Goal: Navigation & Orientation: Find specific page/section

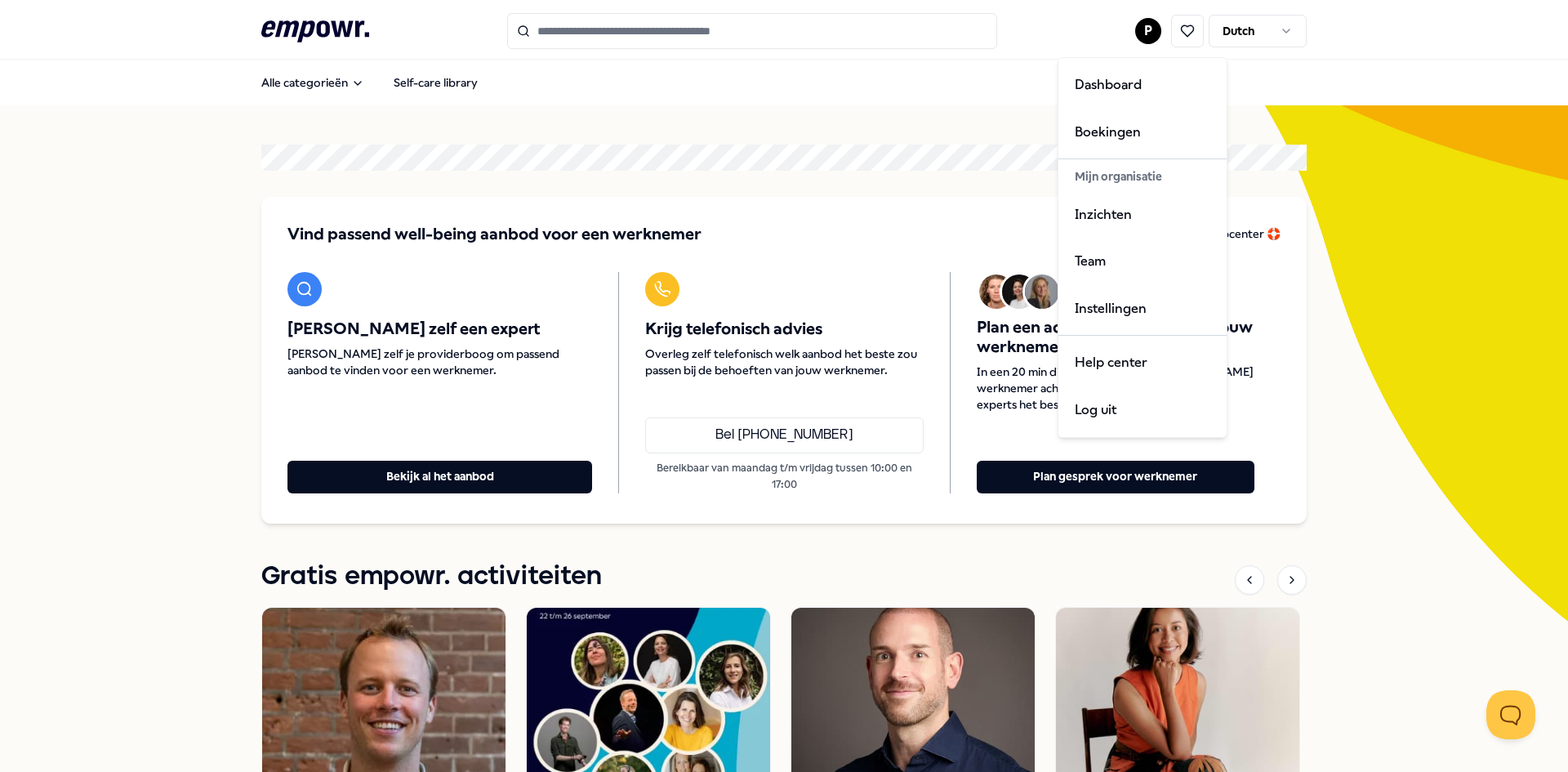
click at [887, 86] on html ".empowr-logo_svg__cls-1{fill:#03032f} P Dutch Alle categorieën Self-care librar…" at bounding box center [784, 386] width 1568 height 772
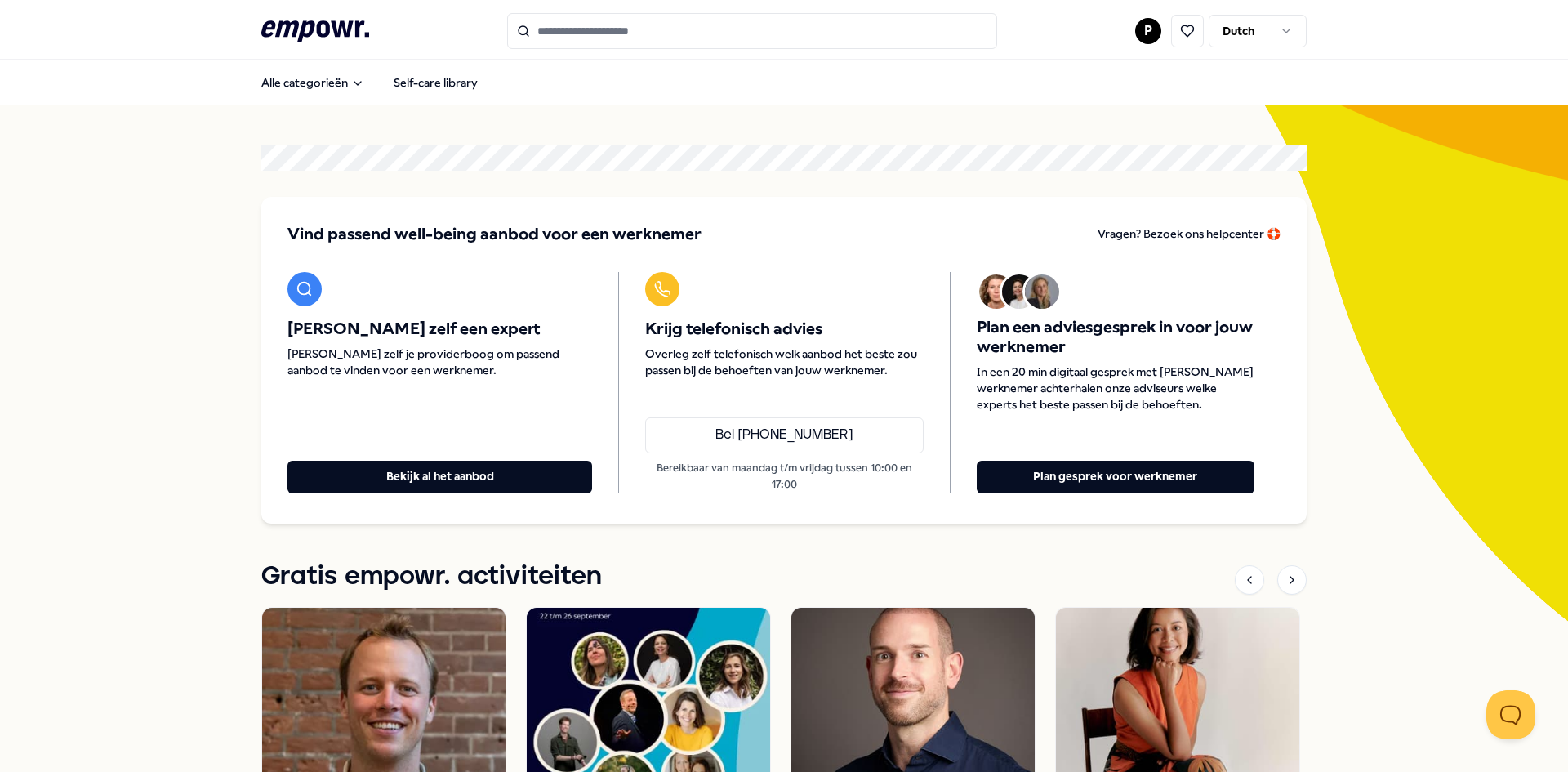
click at [432, 458] on div "[PERSON_NAME] zelf een expert [PERSON_NAME] zelf je providerboog om passend aan…" at bounding box center [452, 382] width 330 height 222
click at [431, 466] on button "Bekijk al het aanbod" at bounding box center [440, 477] width 304 height 33
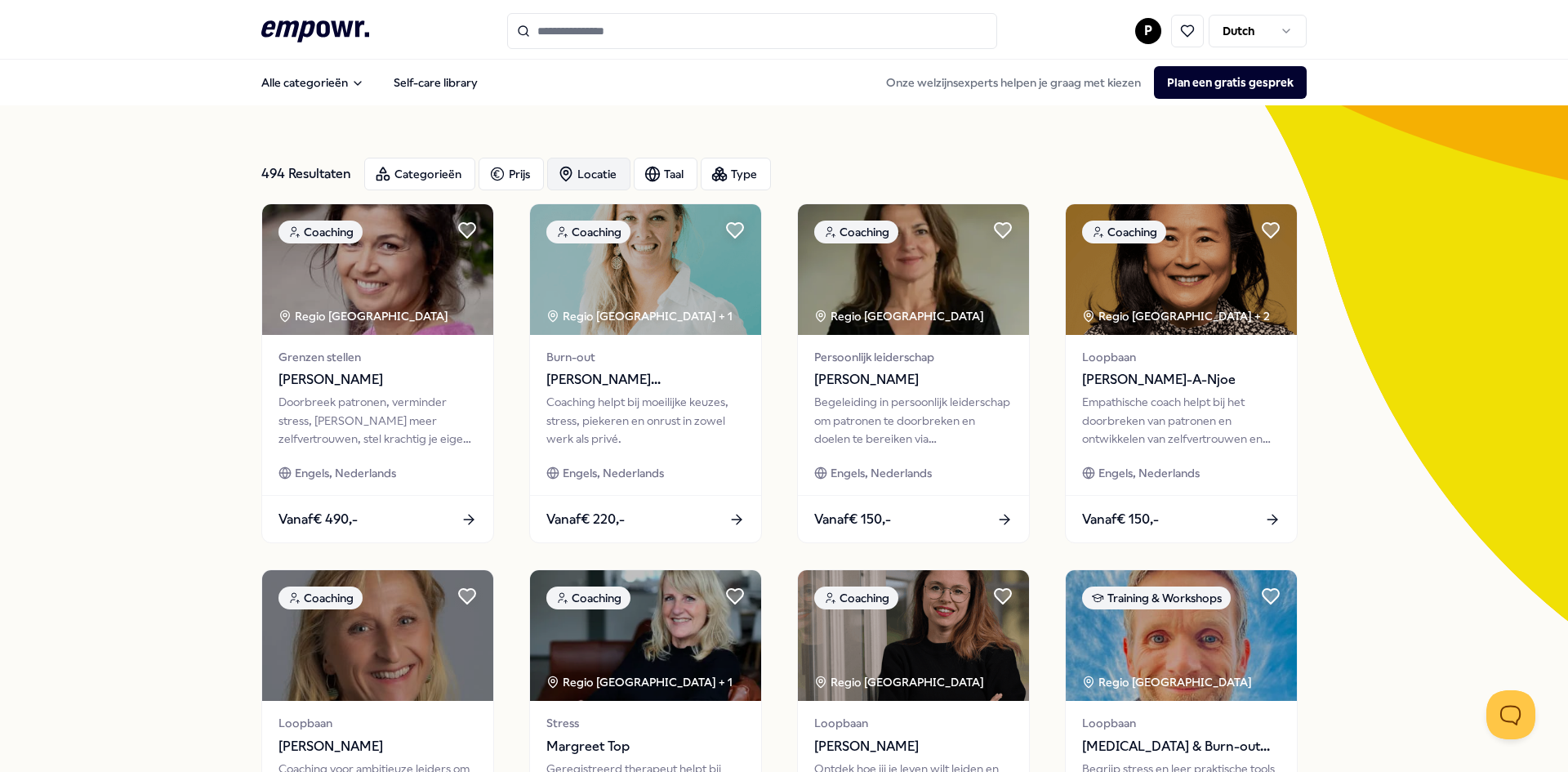
click at [592, 178] on div "Locatie" at bounding box center [589, 173] width 84 height 33
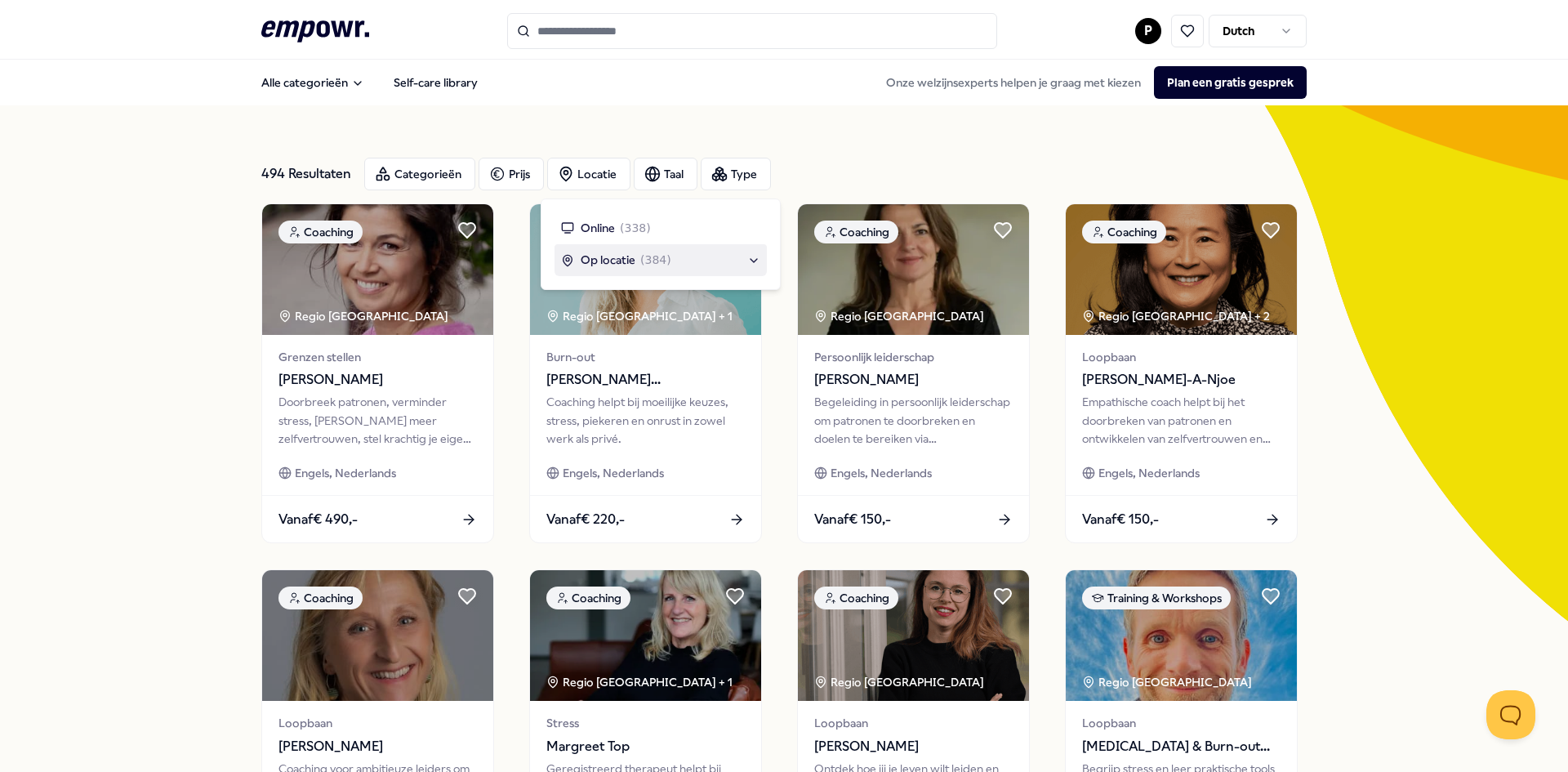
click at [753, 258] on div "Op locatie ( 384 )" at bounding box center [661, 259] width 199 height 18
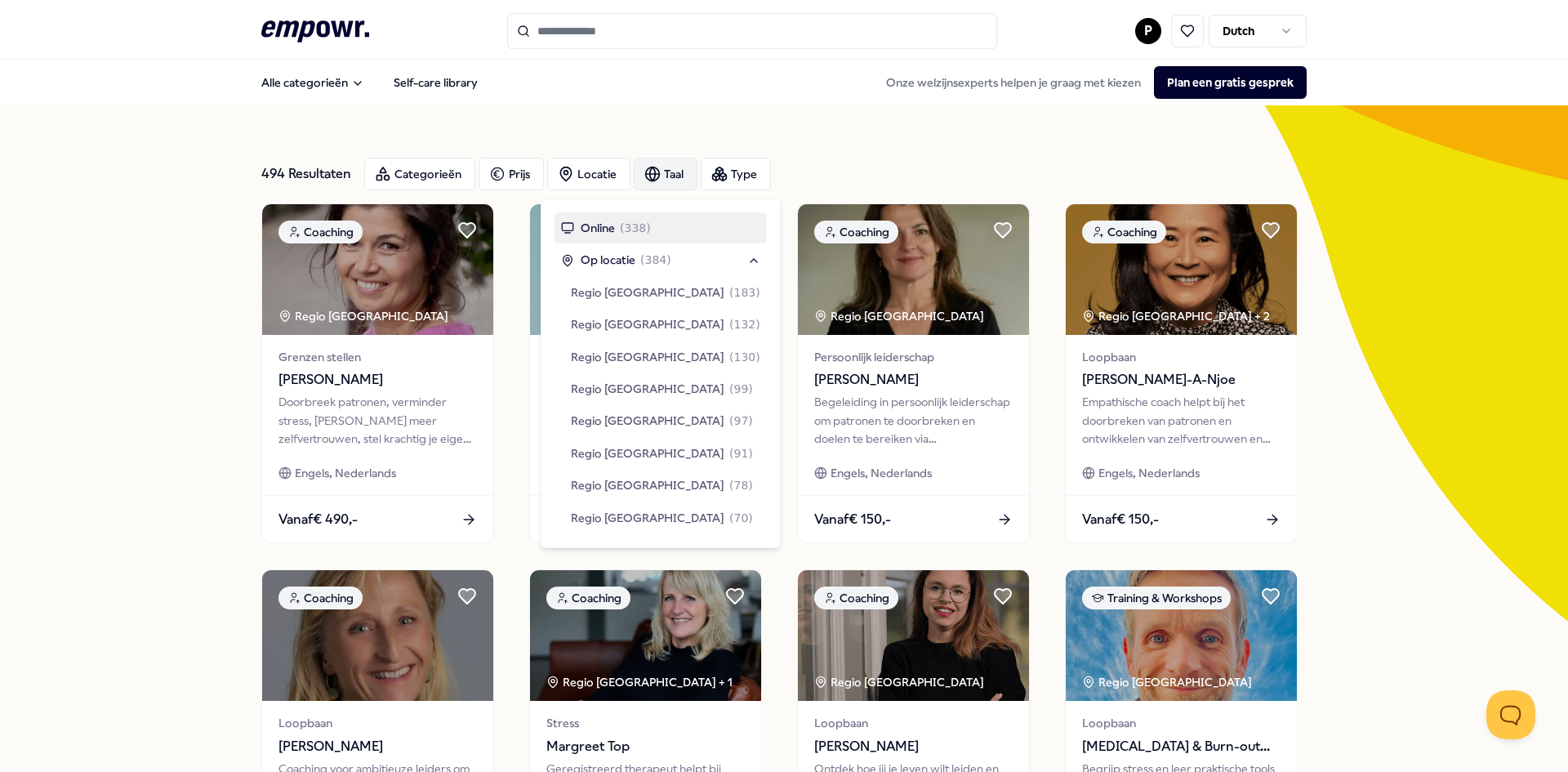
click at [667, 186] on div "Taal" at bounding box center [666, 173] width 64 height 33
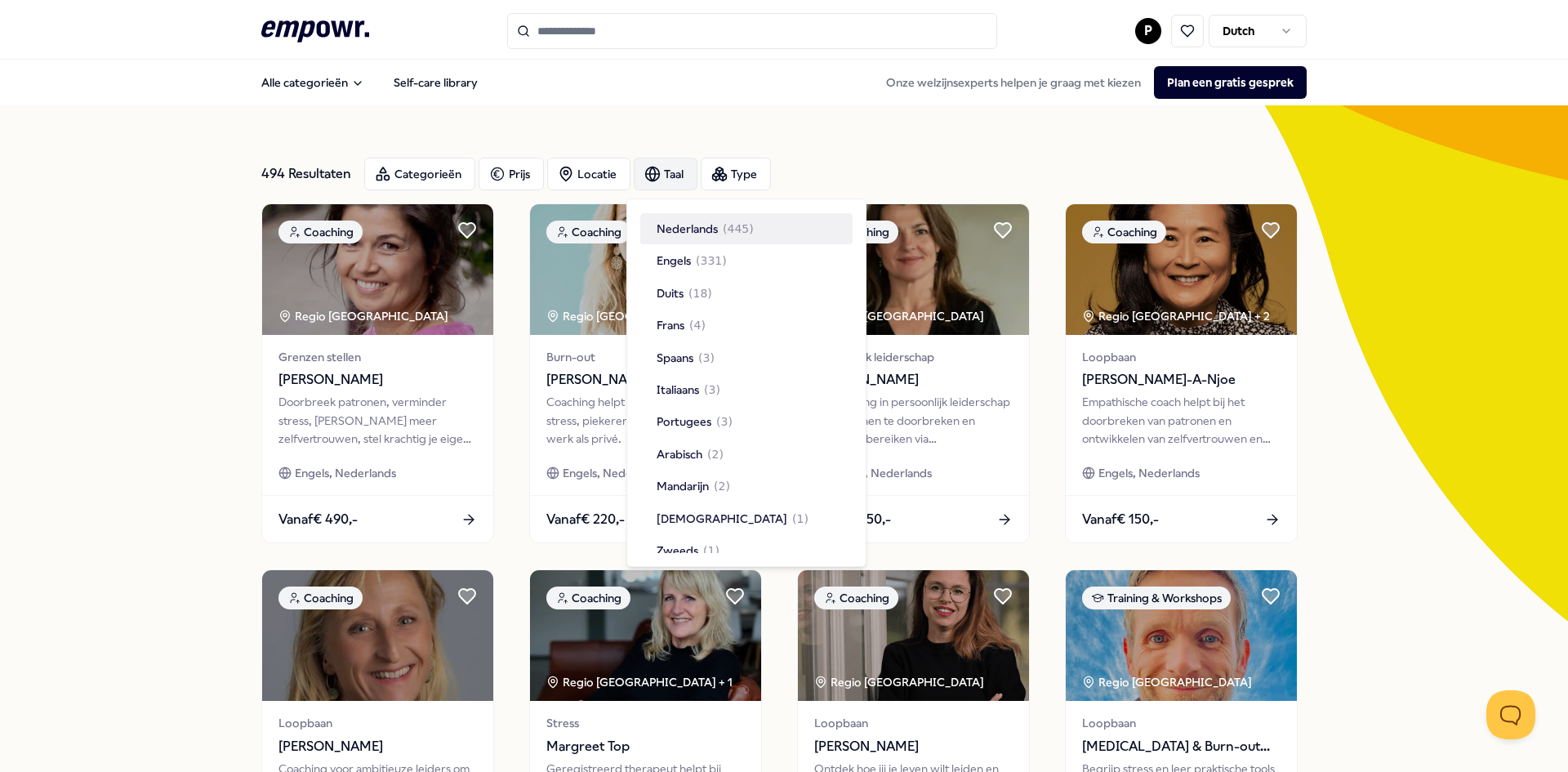
click at [667, 186] on div "Taal" at bounding box center [666, 173] width 64 height 33
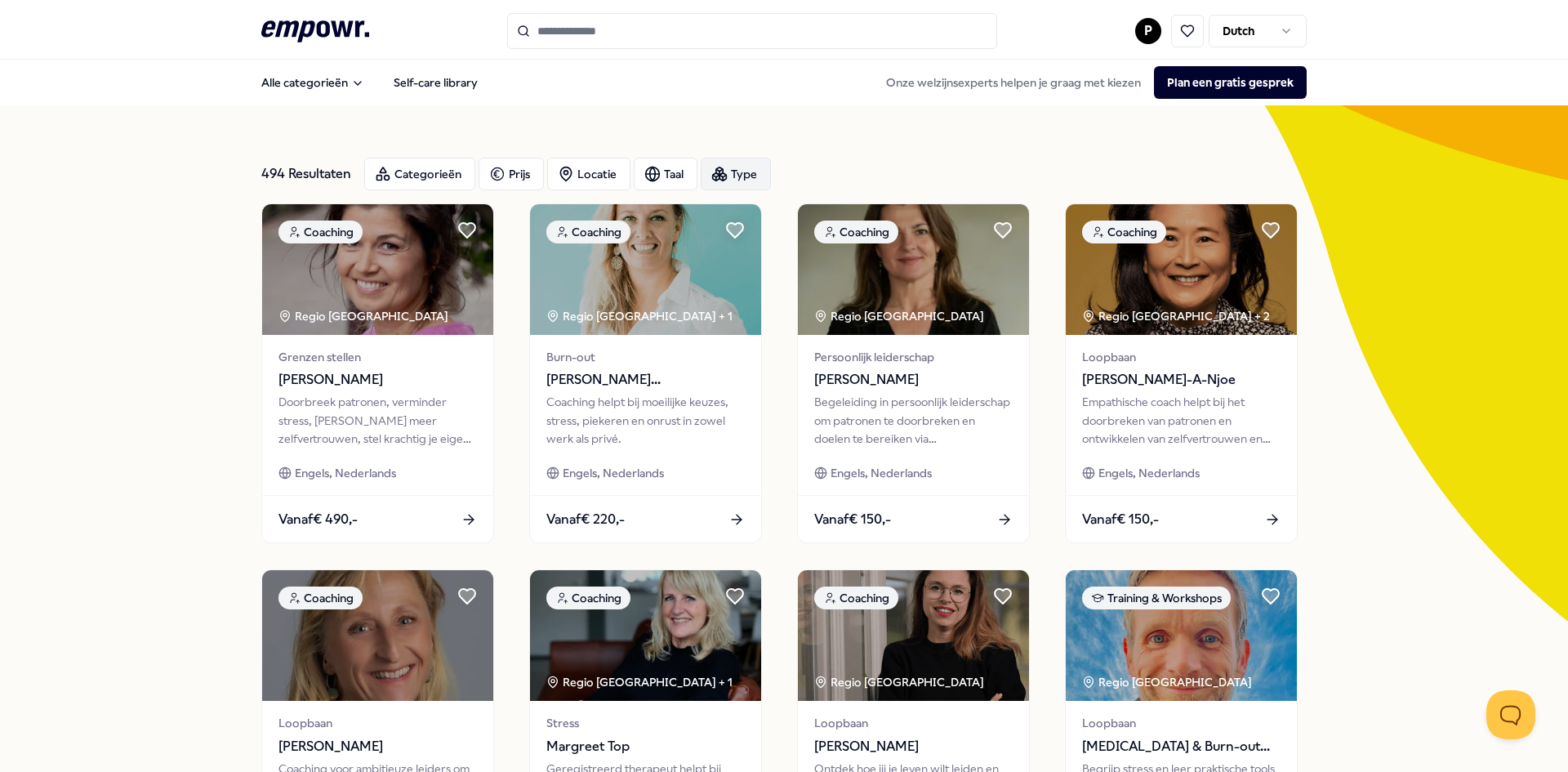
click at [719, 176] on icon "button" at bounding box center [719, 173] width 0 height 4
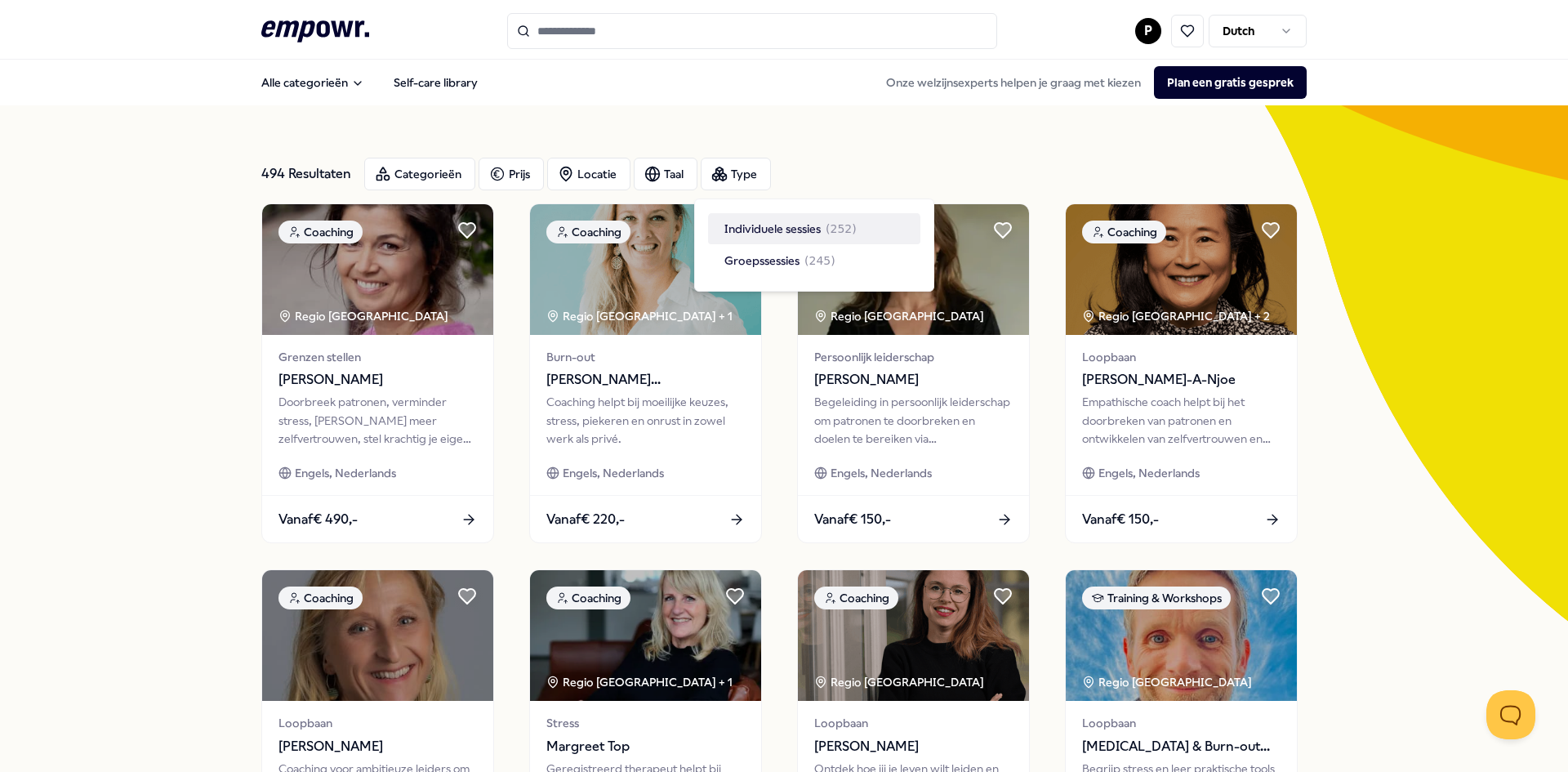
click at [862, 221] on div "Individuele sessies ( 252 )" at bounding box center [814, 228] width 212 height 31
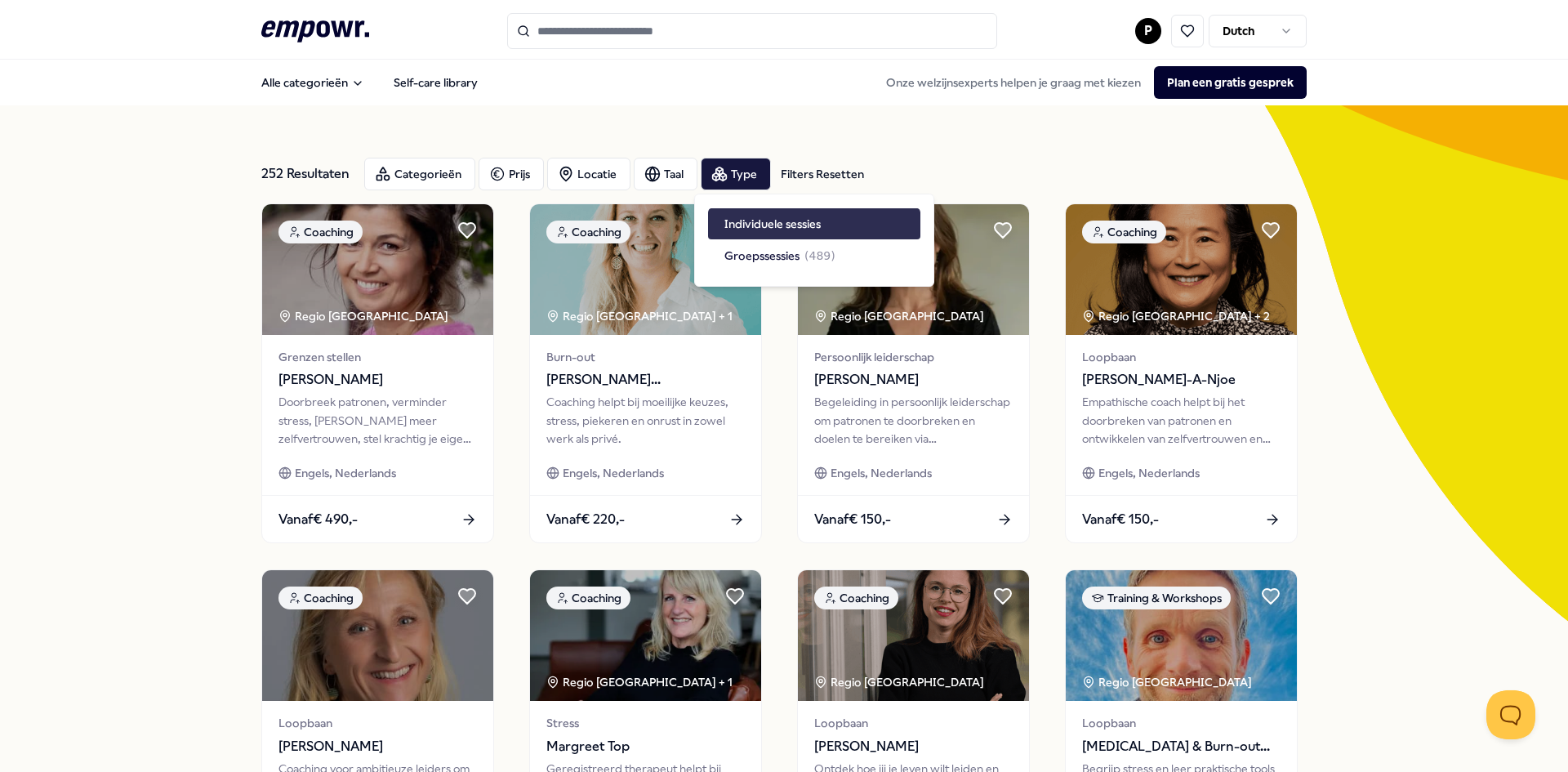
click at [828, 217] on div "Individuele sessies" at bounding box center [814, 223] width 212 height 31
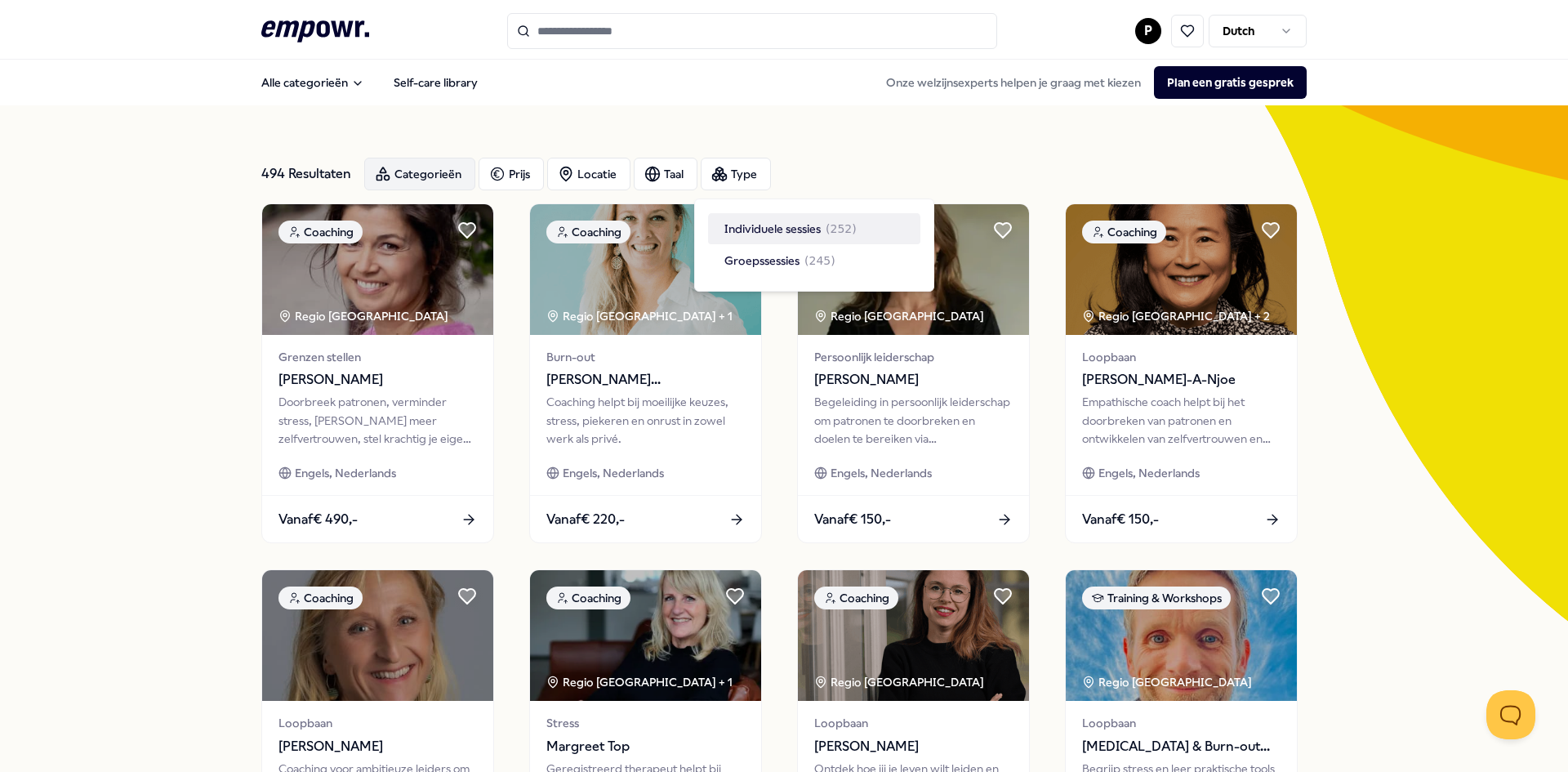
click at [396, 183] on div "Categorieën" at bounding box center [419, 173] width 111 height 33
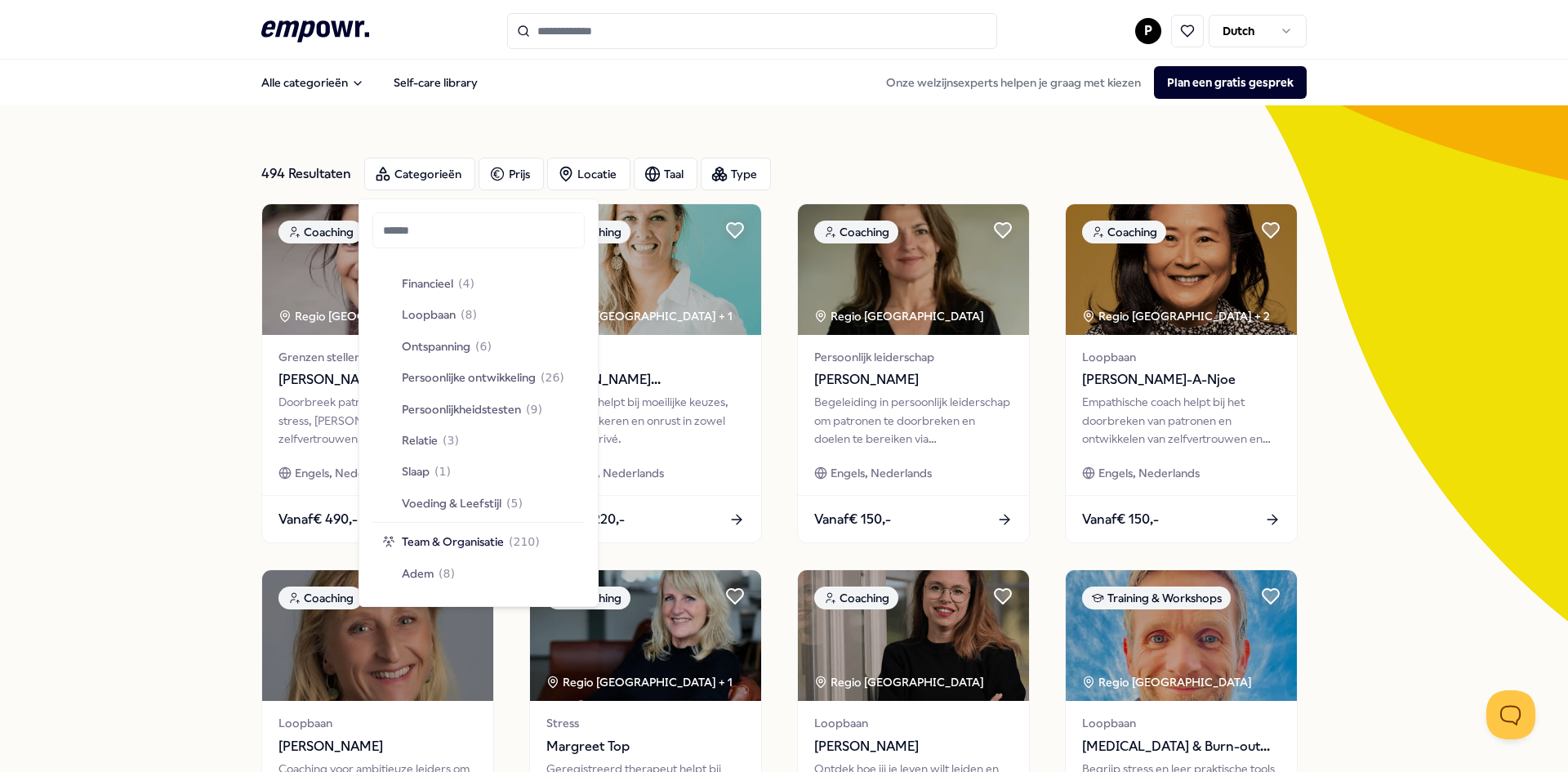
scroll to position [1055, 0]
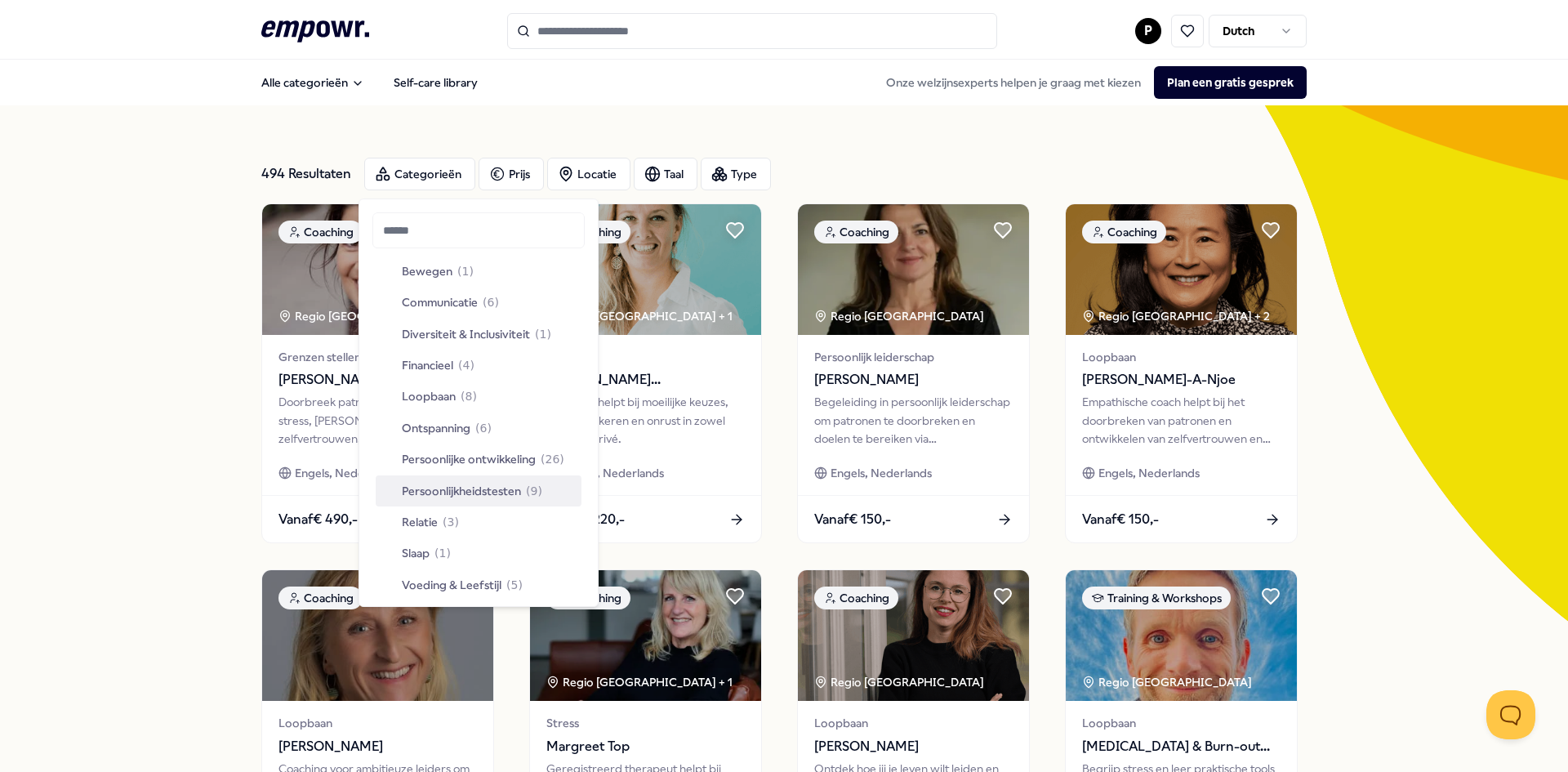
click at [427, 489] on span "Persoonlijkheidstesten" at bounding box center [461, 490] width 120 height 18
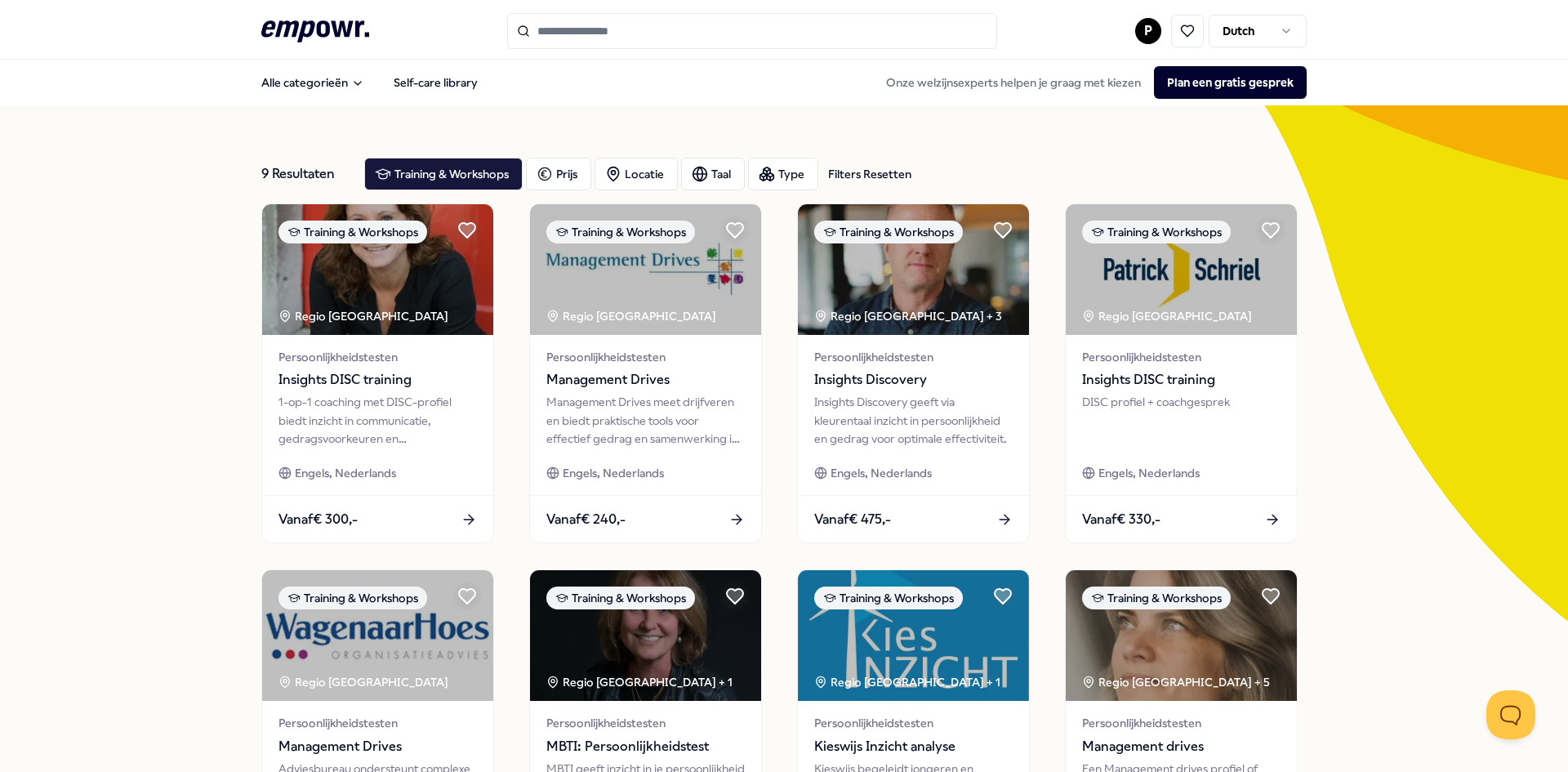
click at [1136, 42] on html ".empowr-logo_svg__cls-1{fill:#03032f} P Dutch Alle categorieën Self-care librar…" at bounding box center [784, 386] width 1568 height 772
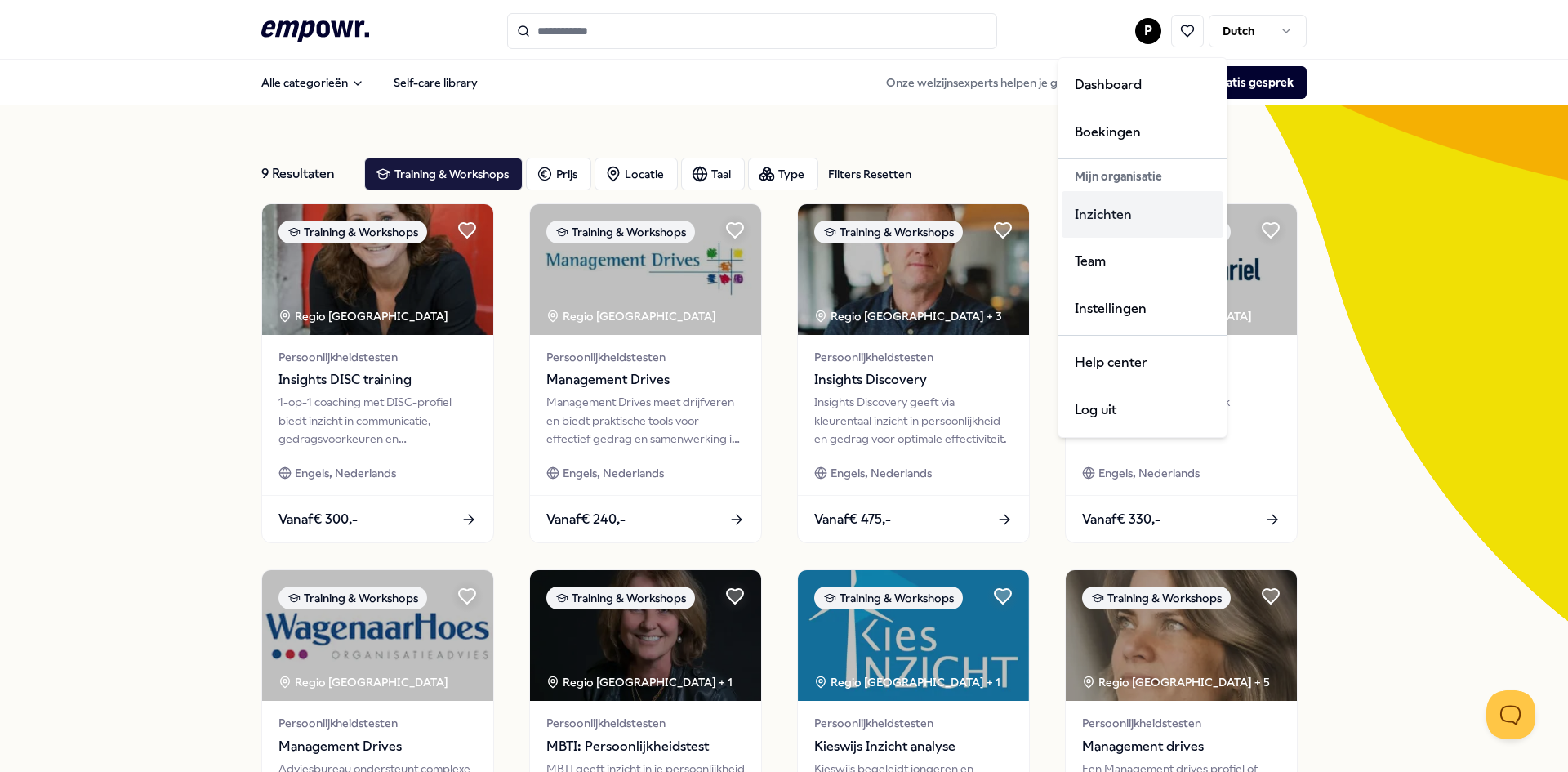
click at [1101, 203] on div "Inzichten" at bounding box center [1142, 214] width 161 height 48
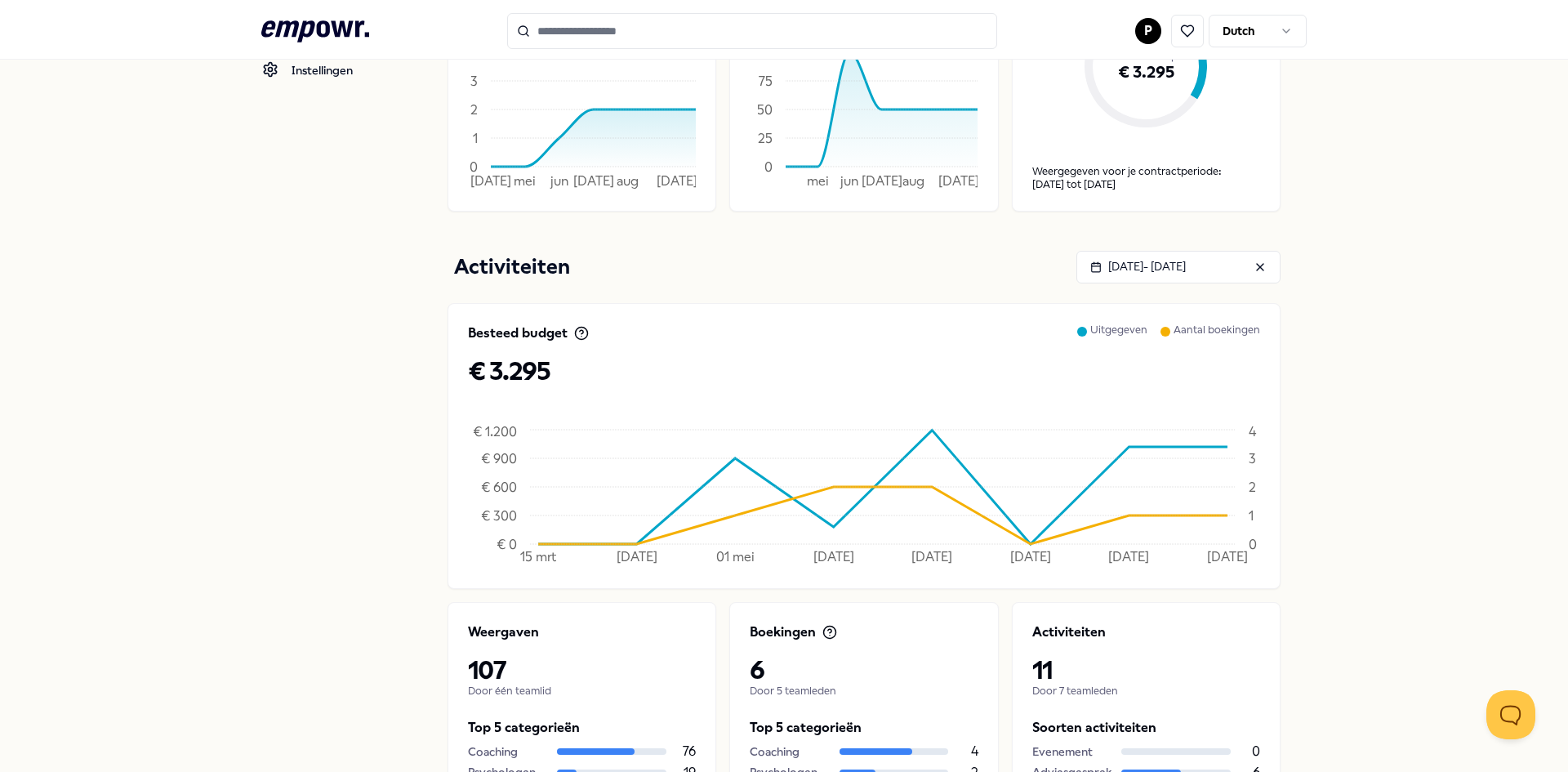
scroll to position [327, 0]
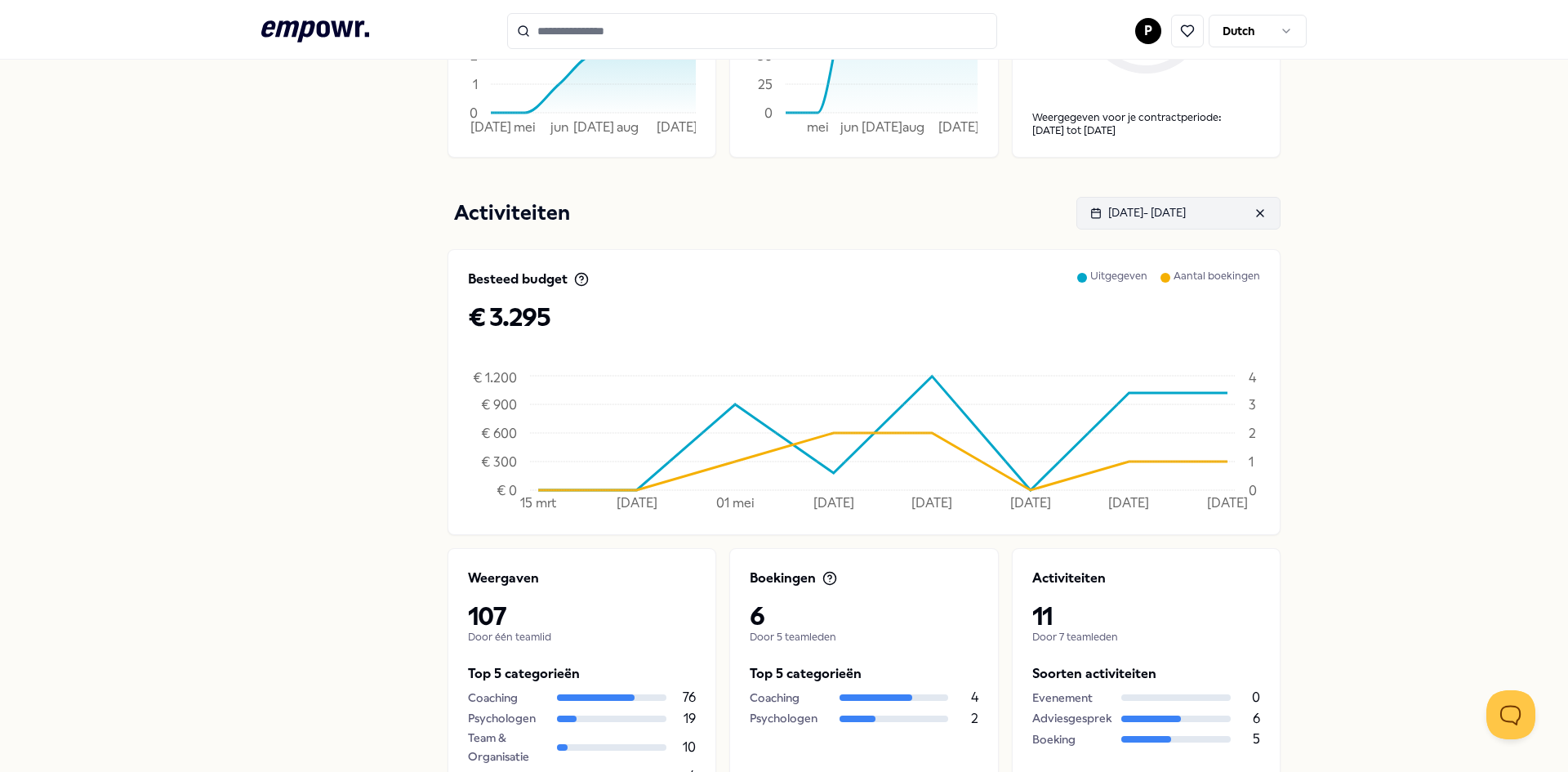
click at [1184, 215] on div "[DATE] - [DATE]" at bounding box center [1137, 212] width 95 height 18
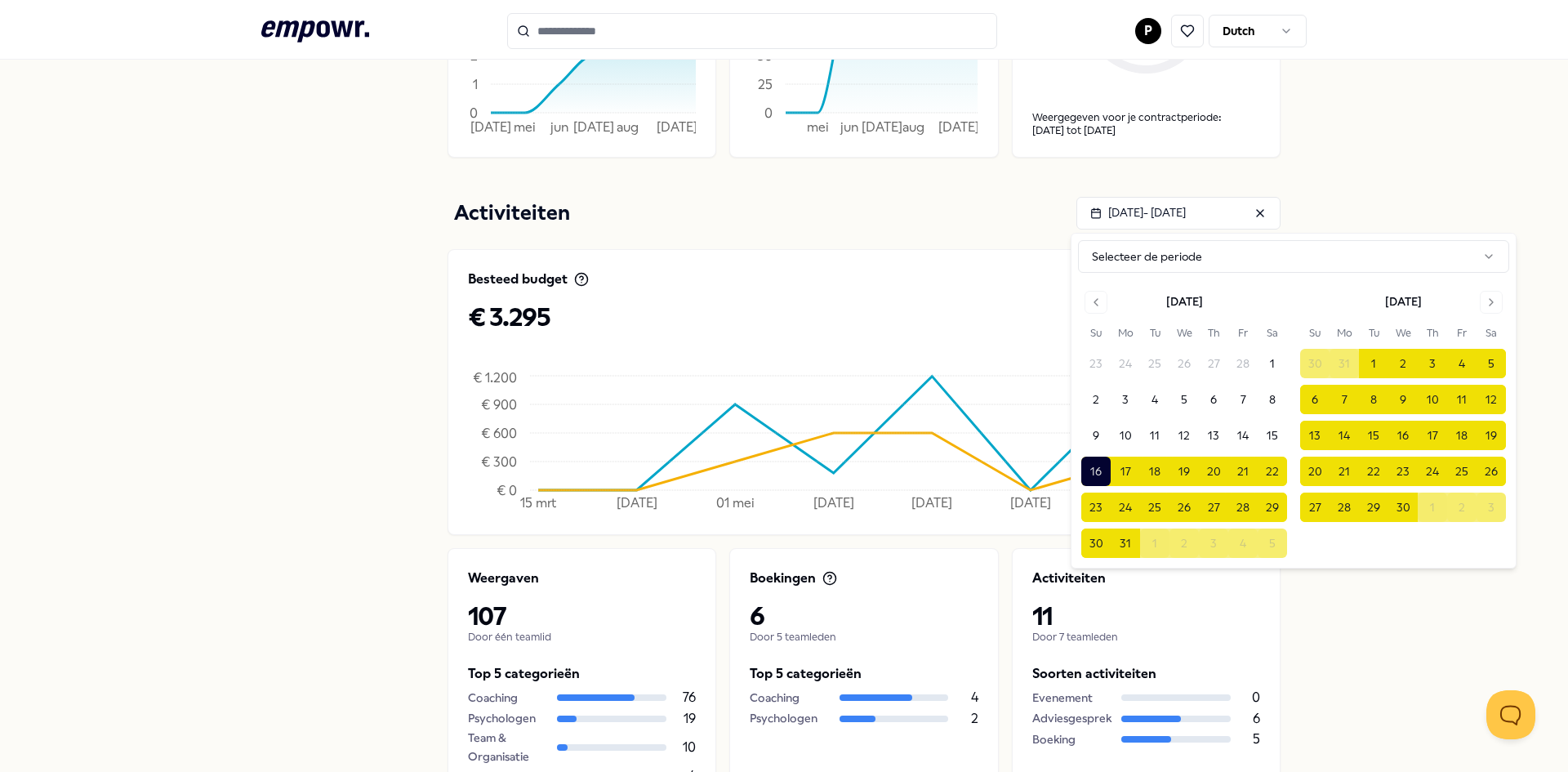
click at [1392, 193] on div "[PERSON_NAME] Dashboard Boekingen Dichtbij Kinderopvang Inzichten Team Instelli…" at bounding box center [784, 316] width 1568 height 1166
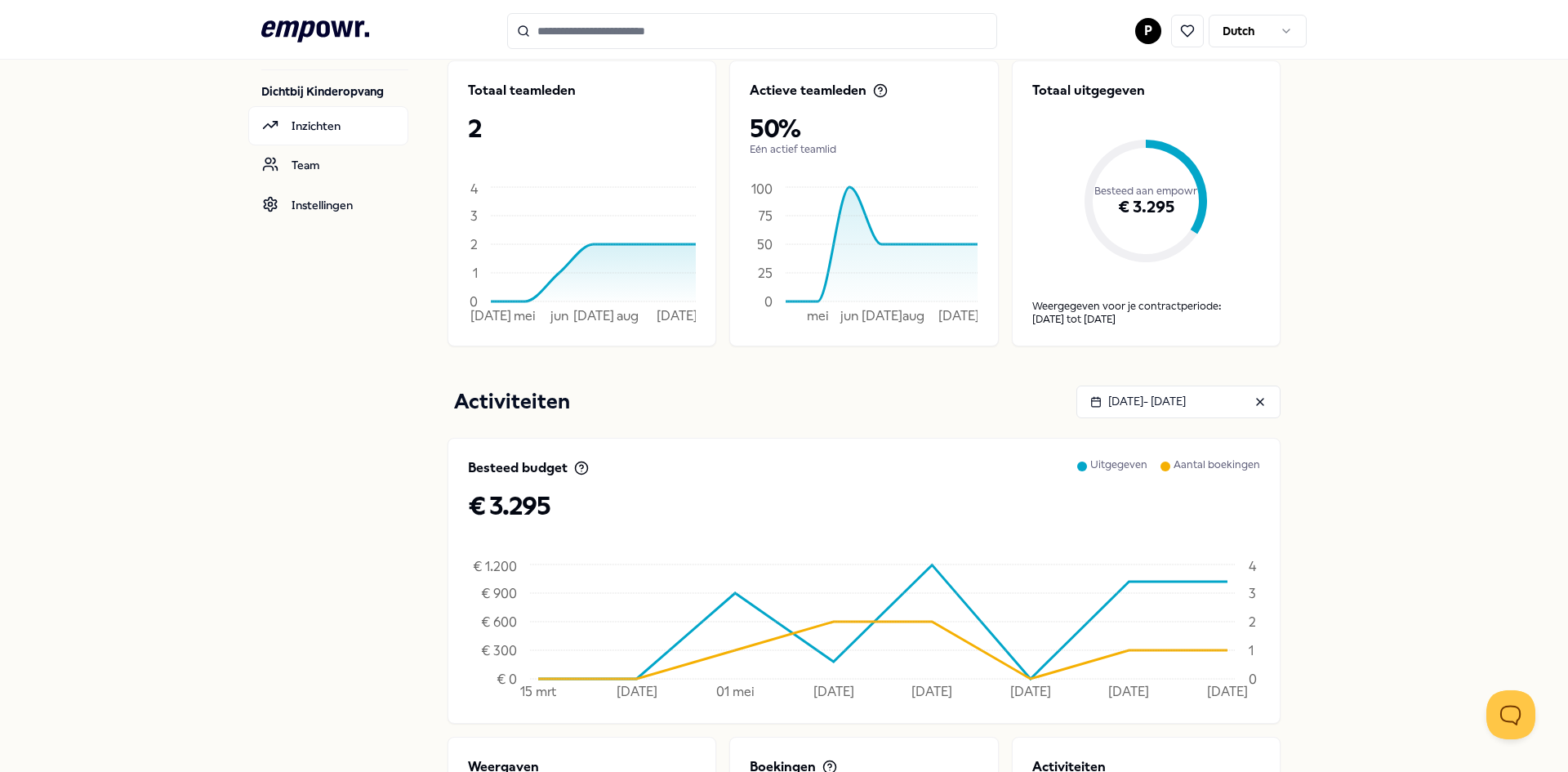
scroll to position [44, 0]
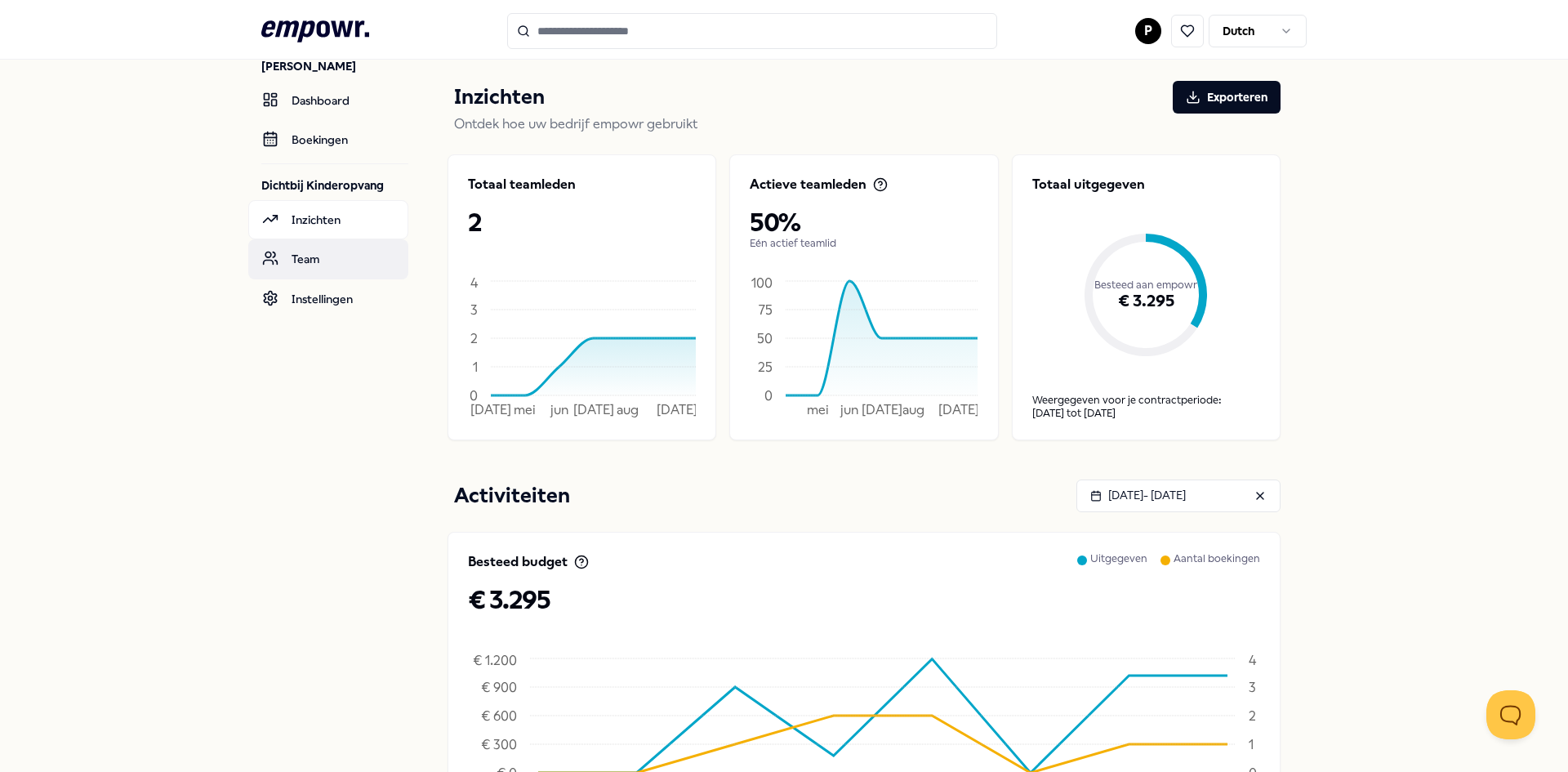
click at [304, 253] on link "Team" at bounding box center [328, 258] width 160 height 39
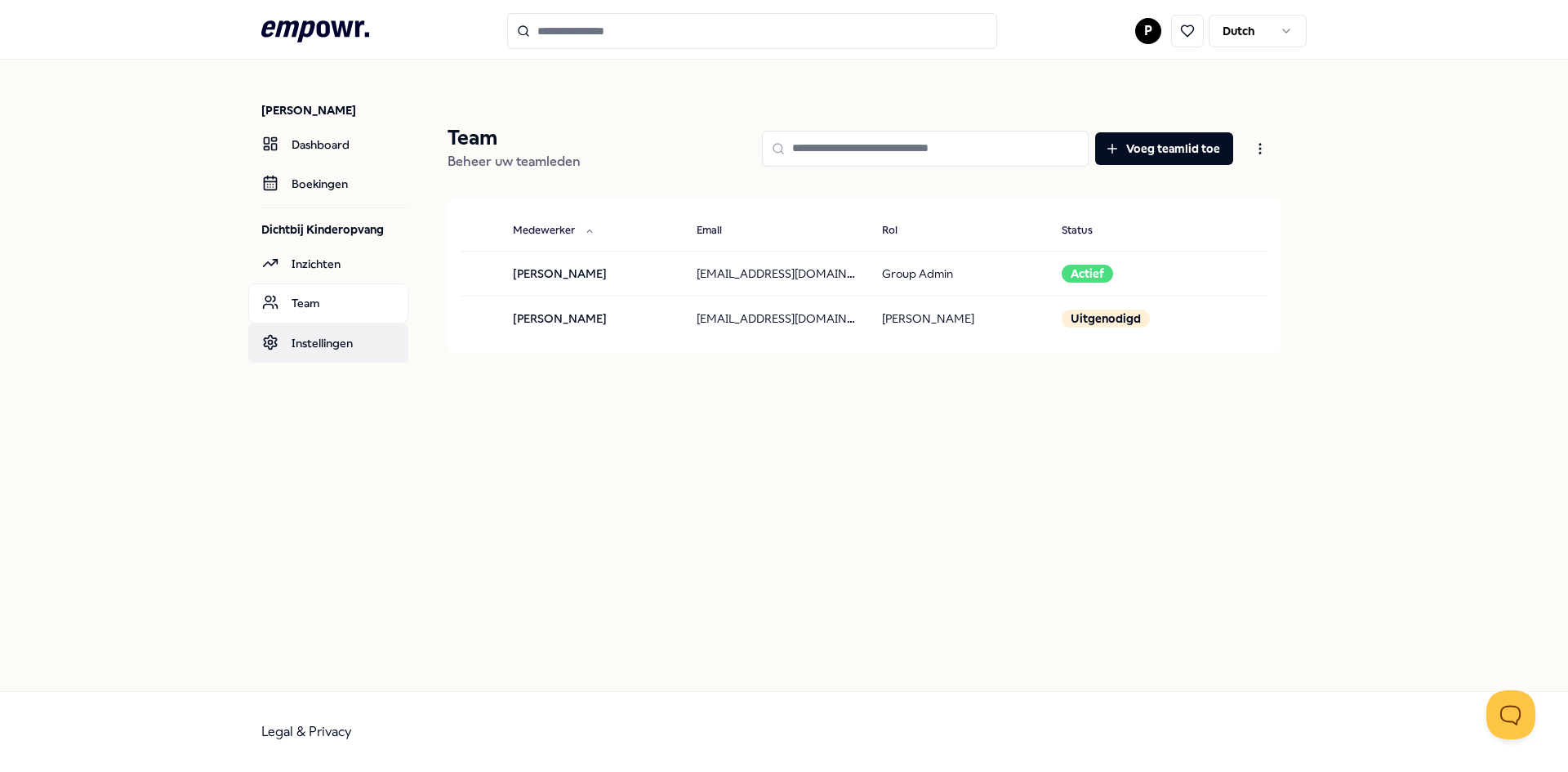
click at [316, 341] on link "Instellingen" at bounding box center [328, 343] width 160 height 39
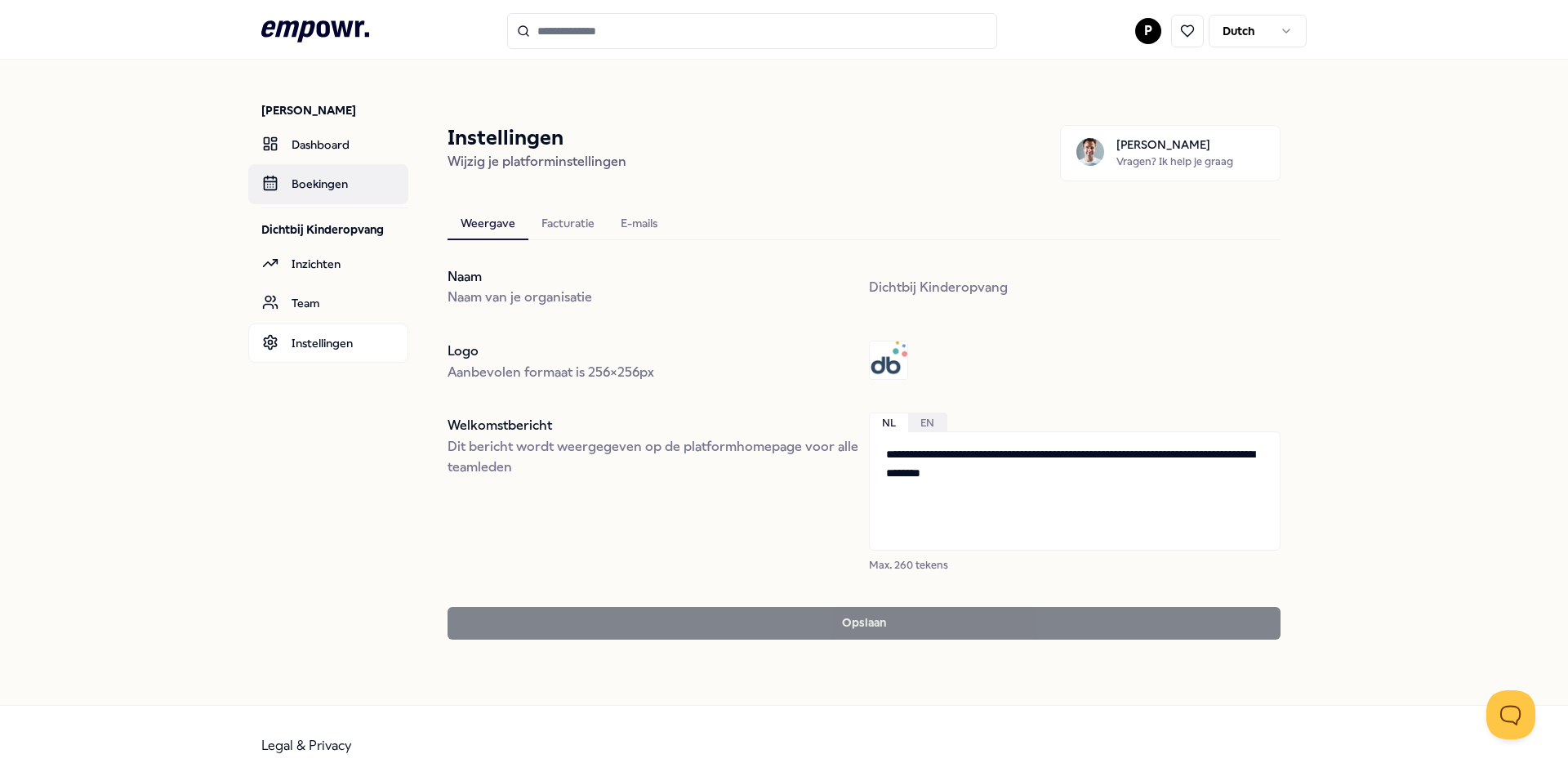
click at [335, 184] on link "Boekingen" at bounding box center [328, 183] width 160 height 39
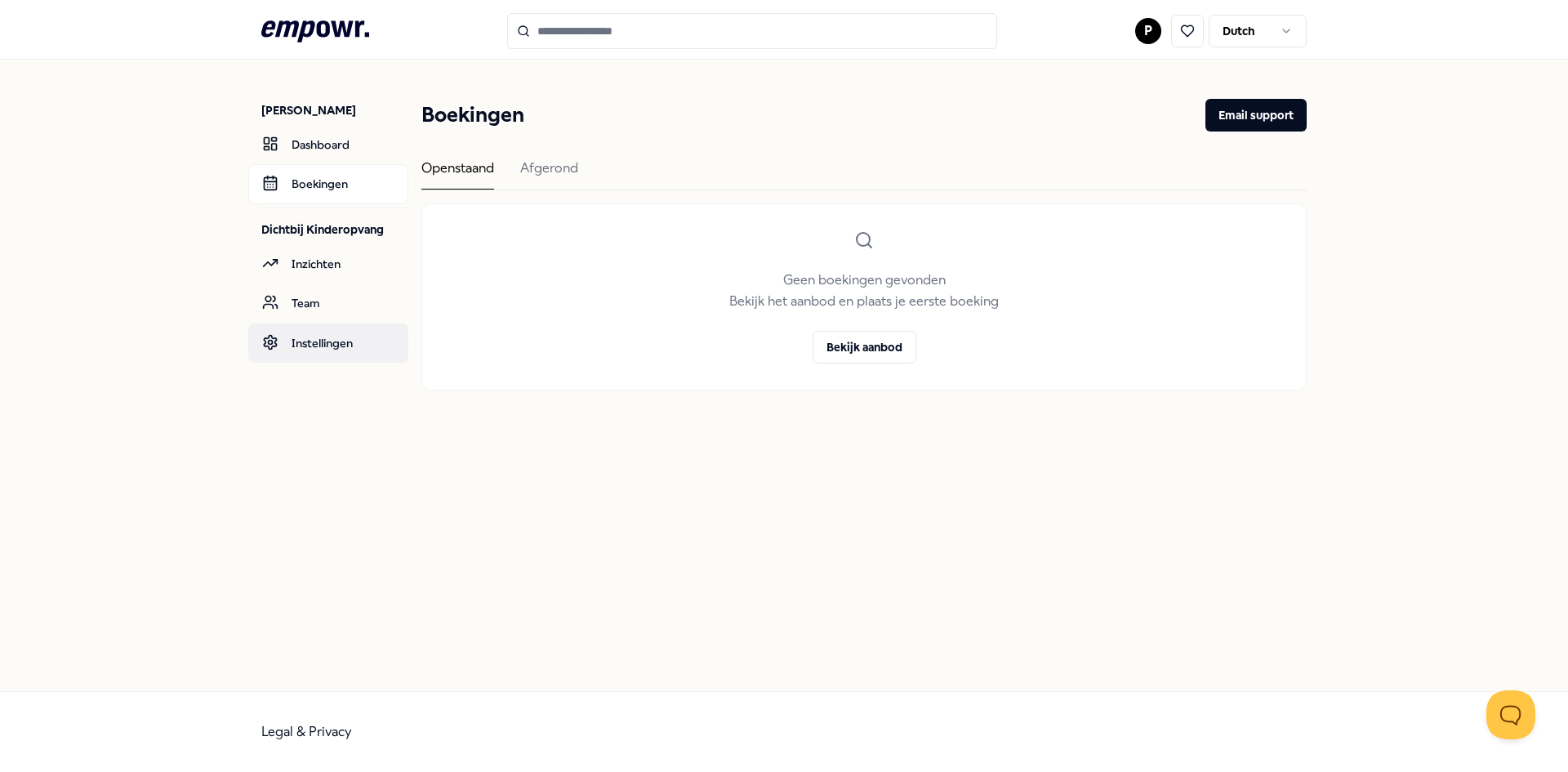
click at [299, 344] on link "Instellingen" at bounding box center [328, 343] width 160 height 39
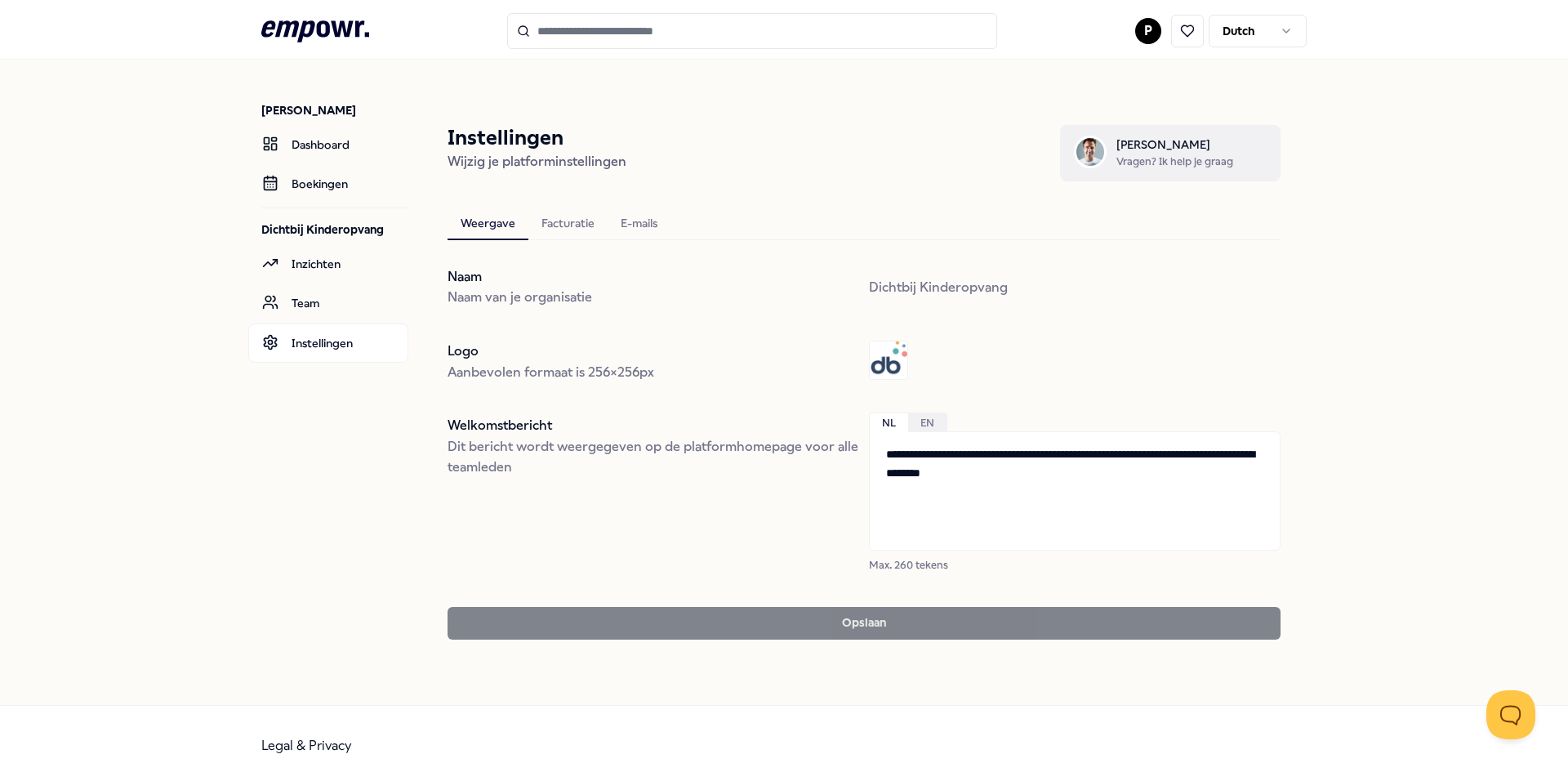
click at [1142, 153] on span "[PERSON_NAME]" at bounding box center [1175, 144] width 117 height 18
click at [321, 176] on link "Boekingen" at bounding box center [328, 183] width 160 height 39
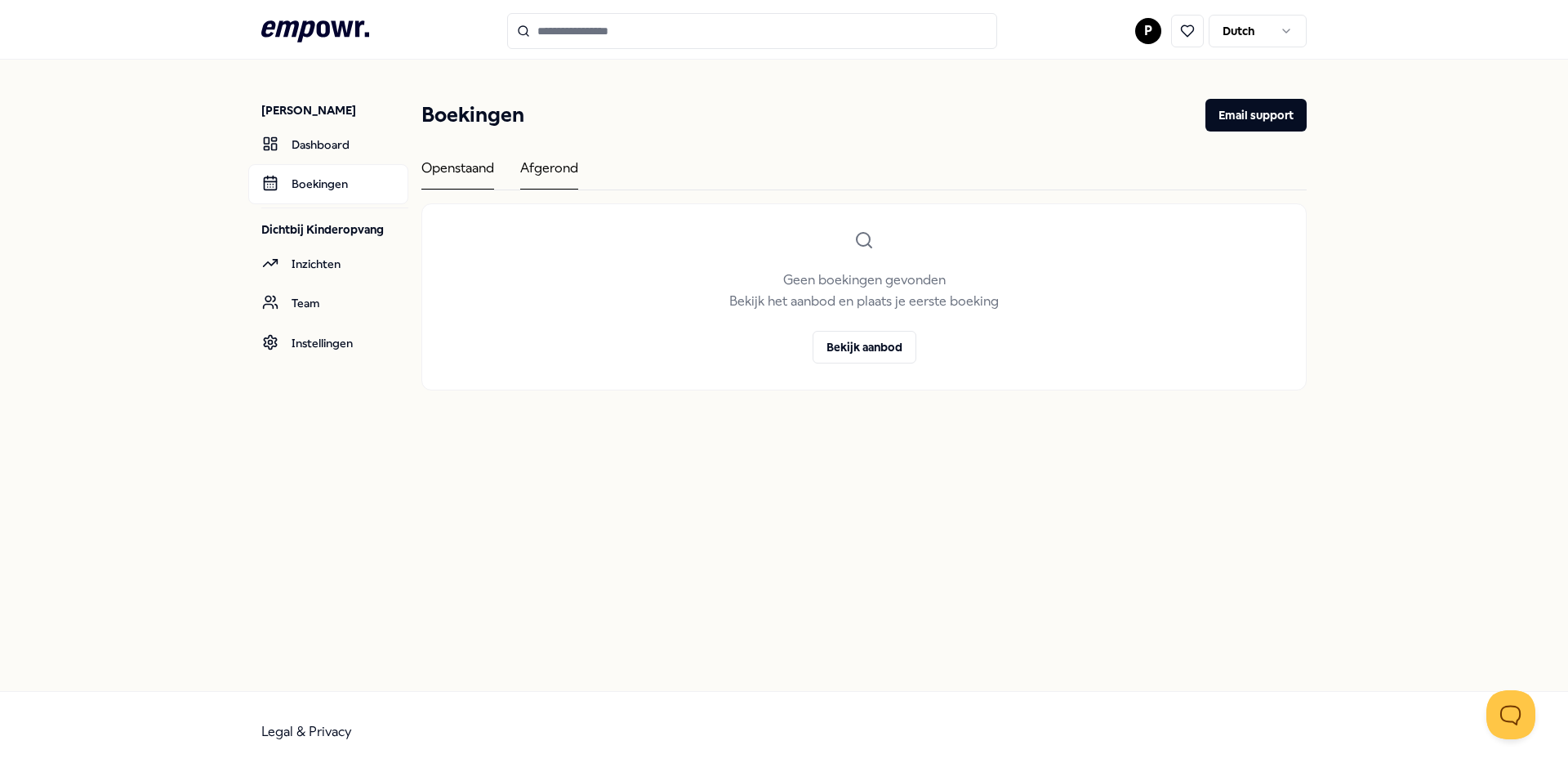
click at [564, 165] on div "Afgerond" at bounding box center [549, 173] width 58 height 32
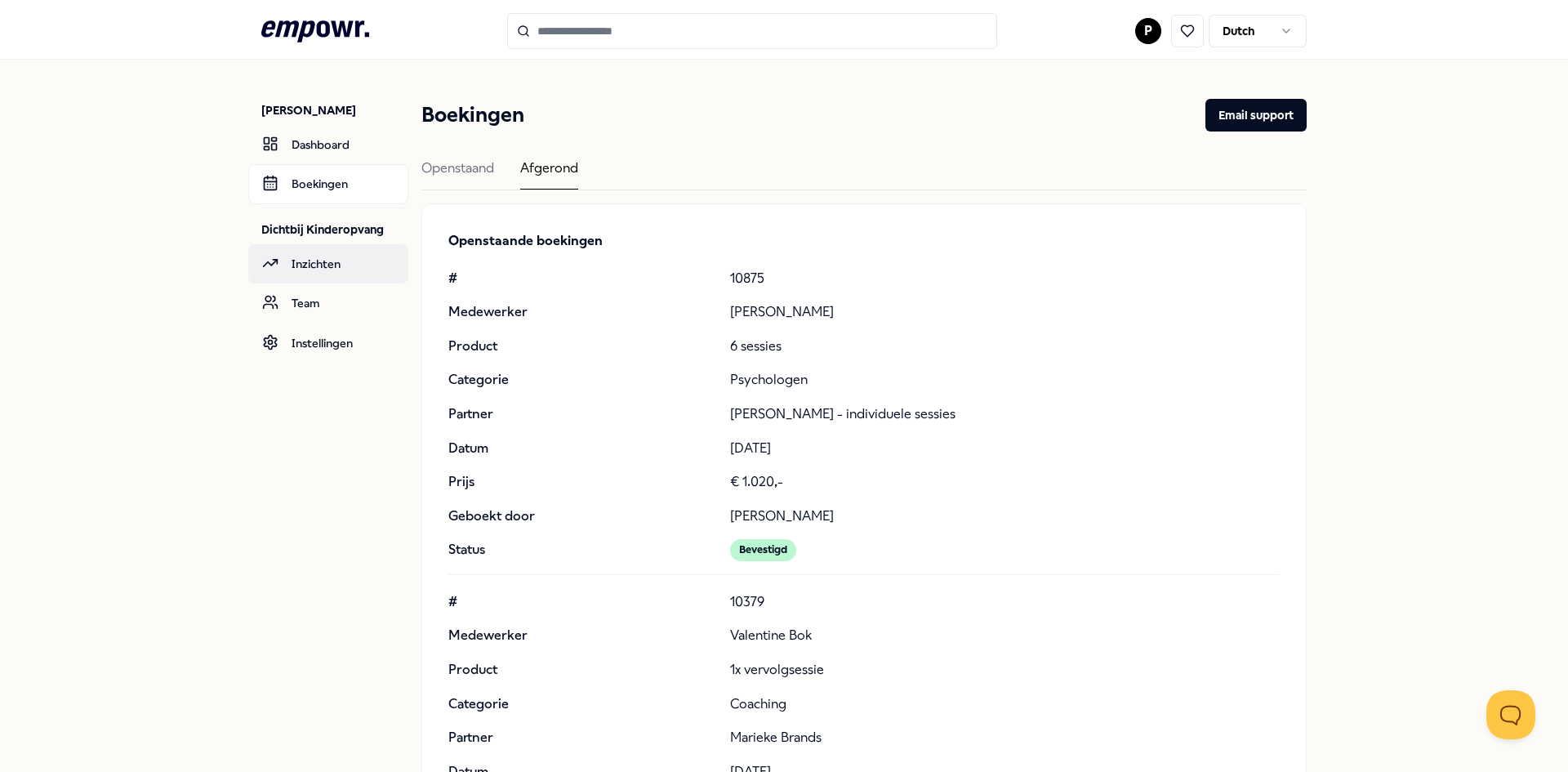
click at [299, 268] on link "Inzichten" at bounding box center [328, 263] width 160 height 39
